Goal: Task Accomplishment & Management: Use online tool/utility

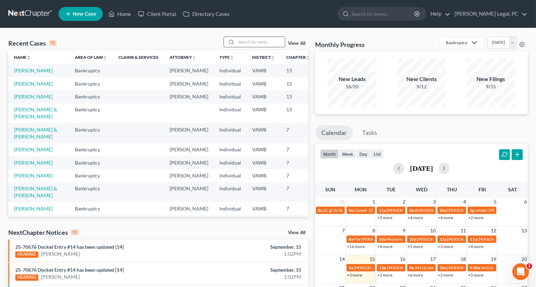
click at [242, 42] on input "search" at bounding box center [260, 42] width 49 height 10
type input "[PERSON_NAME]"
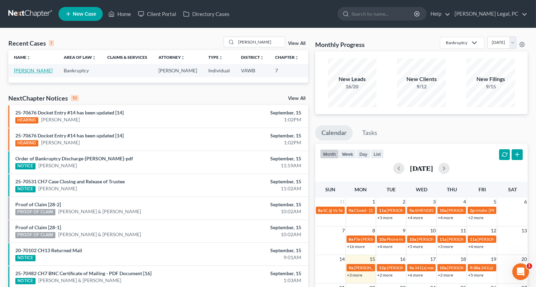
click at [29, 73] on link "[PERSON_NAME]" at bounding box center [33, 71] width 39 height 6
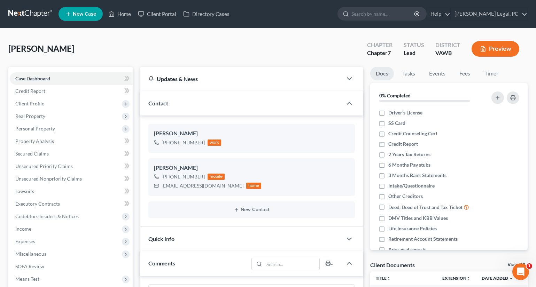
scroll to position [218, 0]
click at [118, 15] on link "Home" at bounding box center [120, 14] width 30 height 13
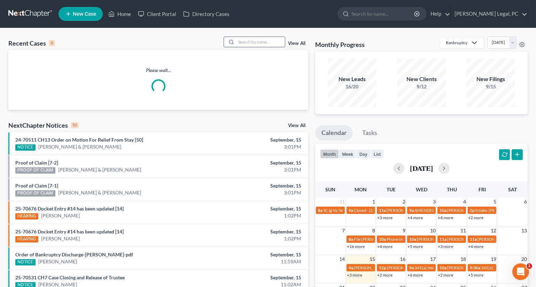
click at [251, 42] on input "search" at bounding box center [260, 42] width 49 height 10
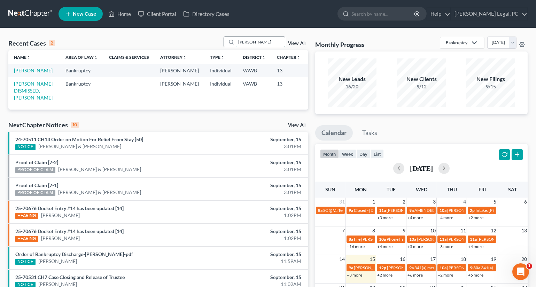
click at [263, 43] on input "[PERSON_NAME]" at bounding box center [260, 42] width 49 height 10
type input "[PERSON_NAME]"
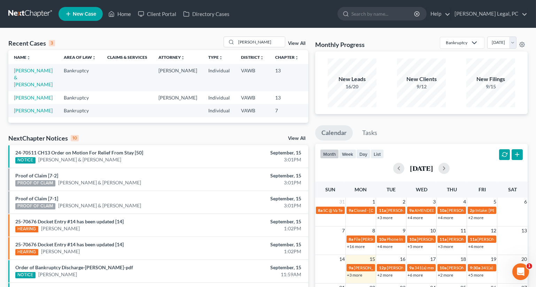
click at [25, 74] on td "[PERSON_NAME] & [PERSON_NAME]" at bounding box center [33, 77] width 50 height 27
click at [25, 77] on link "[PERSON_NAME] & [PERSON_NAME]" at bounding box center [33, 78] width 39 height 20
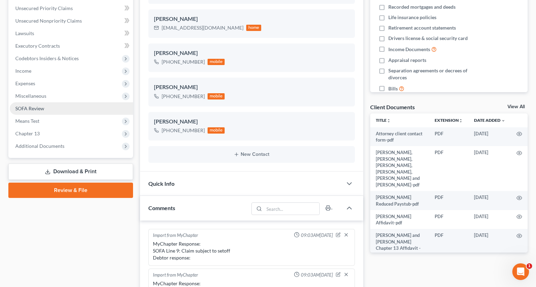
scroll to position [725, 0]
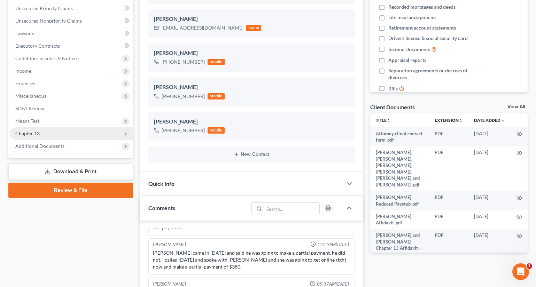
drag, startPoint x: 38, startPoint y: 136, endPoint x: 41, endPoint y: 139, distance: 4.0
click at [38, 136] on span "Chapter 13" at bounding box center [71, 133] width 123 height 13
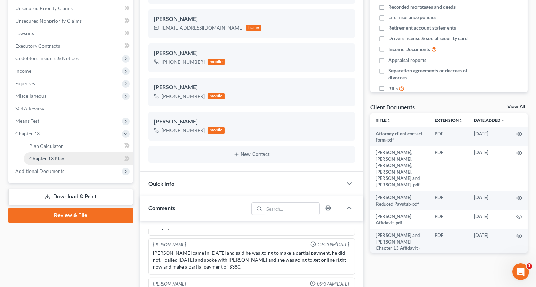
click at [54, 156] on span "Chapter 13 Plan" at bounding box center [46, 159] width 35 height 6
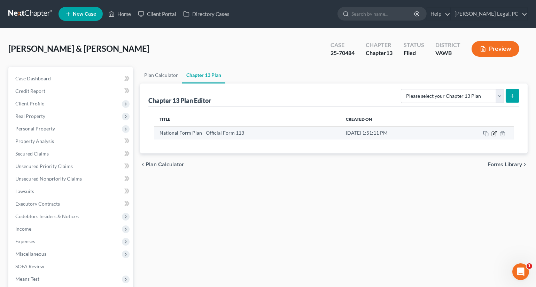
click at [493, 133] on icon "button" at bounding box center [494, 132] width 3 height 3
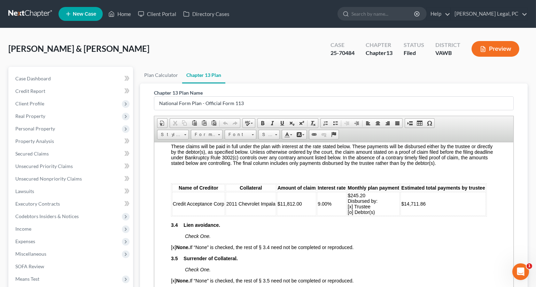
scroll to position [1044, 0]
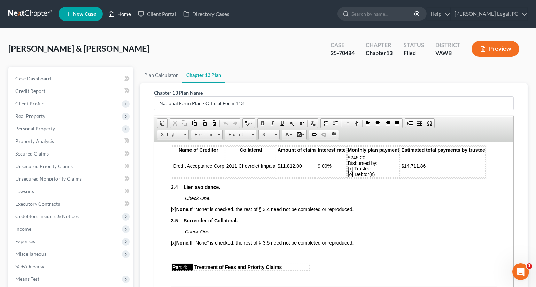
click at [124, 14] on link "Home" at bounding box center [120, 14] width 30 height 13
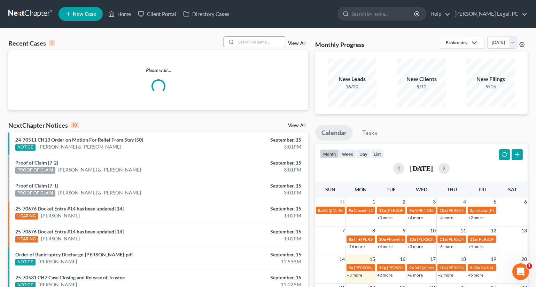
click at [264, 40] on input "search" at bounding box center [260, 42] width 49 height 10
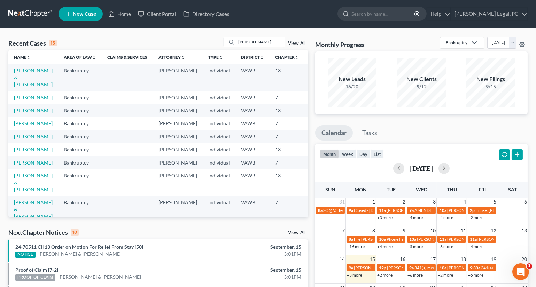
type input "[PERSON_NAME]"
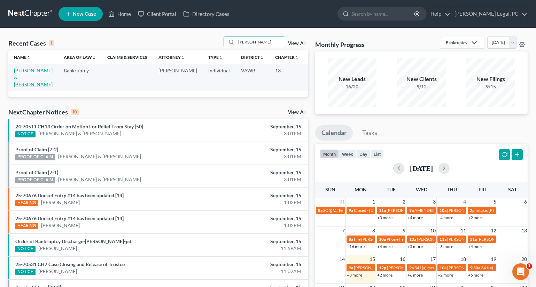
click at [19, 76] on link "[PERSON_NAME] & [PERSON_NAME]" at bounding box center [33, 78] width 39 height 20
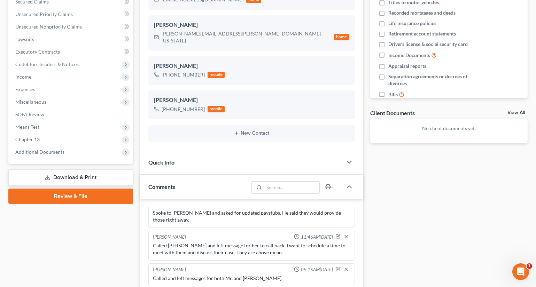
scroll to position [158, 0]
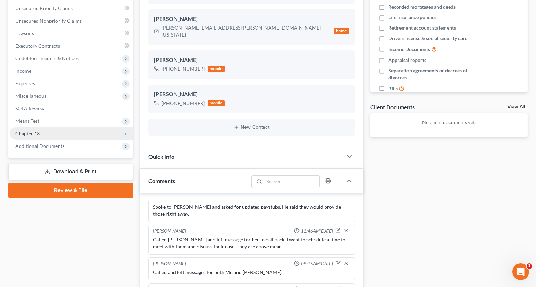
click at [38, 135] on span "Chapter 13" at bounding box center [27, 134] width 24 height 6
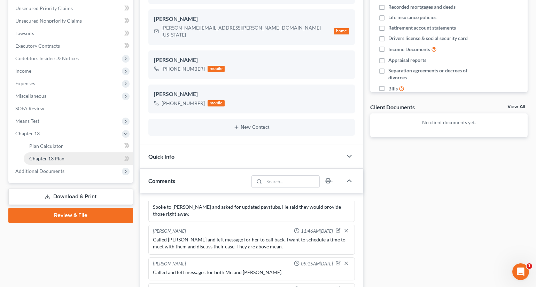
click at [52, 157] on span "Chapter 13 Plan" at bounding box center [46, 159] width 35 height 6
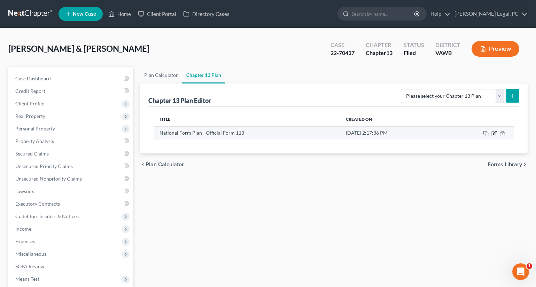
click at [494, 133] on icon "button" at bounding box center [494, 134] width 6 height 6
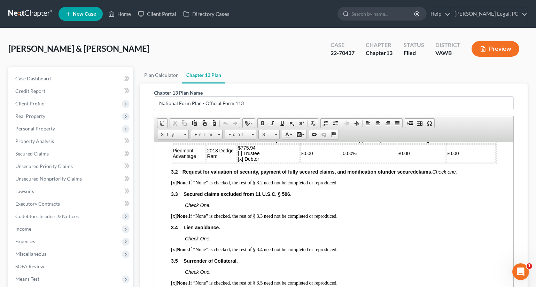
scroll to position [664, 0]
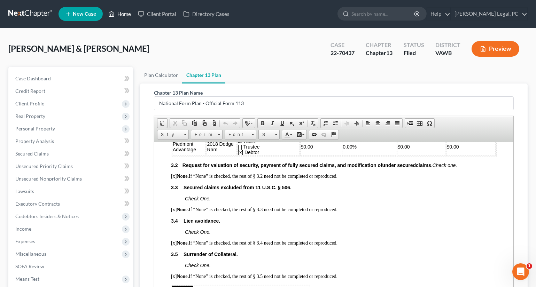
click at [121, 11] on link "Home" at bounding box center [120, 14] width 30 height 13
